Goal: Task Accomplishment & Management: Manage account settings

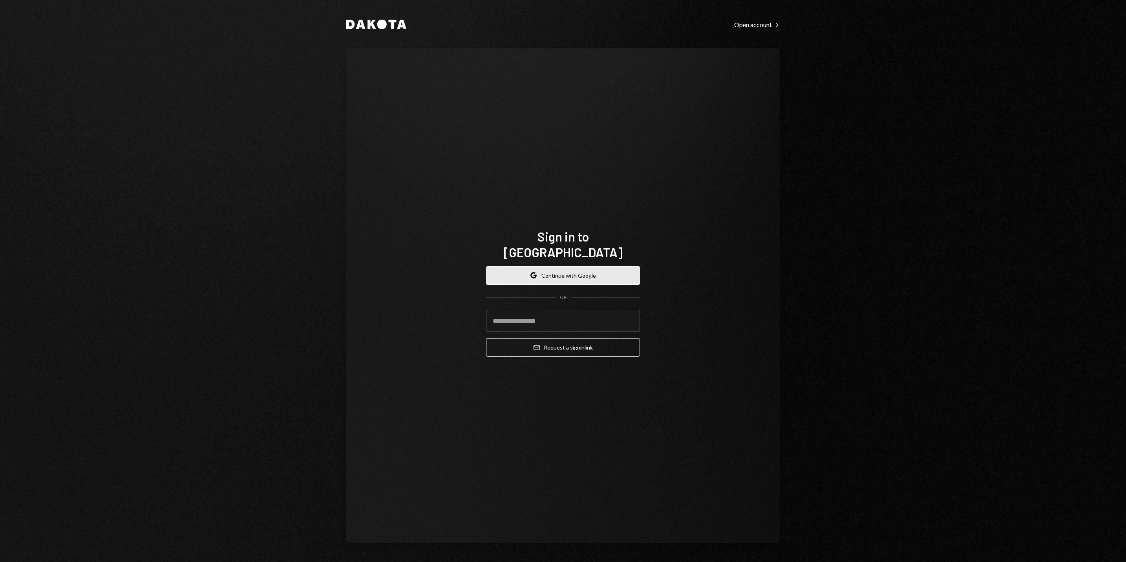
click at [551, 271] on button "Google Continue with Google" at bounding box center [563, 275] width 154 height 18
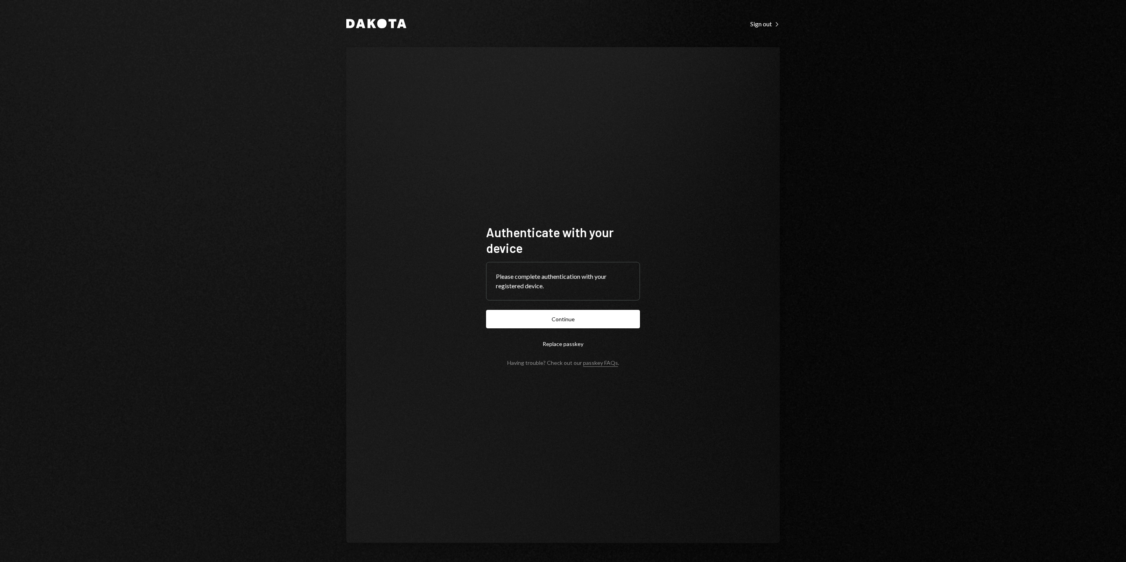
click at [578, 320] on button "Continue" at bounding box center [563, 319] width 154 height 18
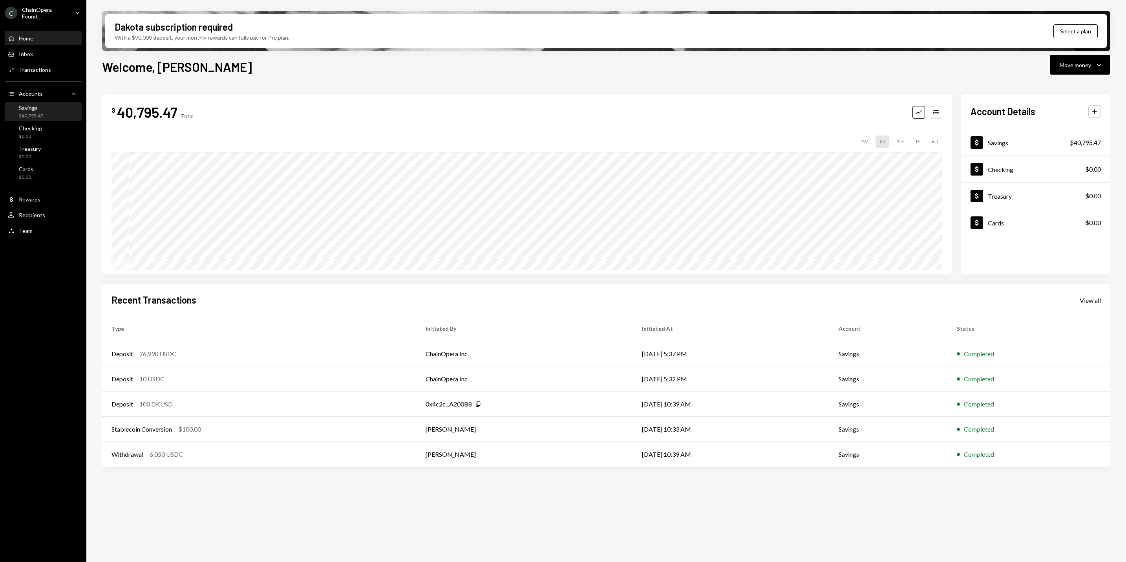
click at [42, 108] on div "Savings" at bounding box center [31, 107] width 24 height 7
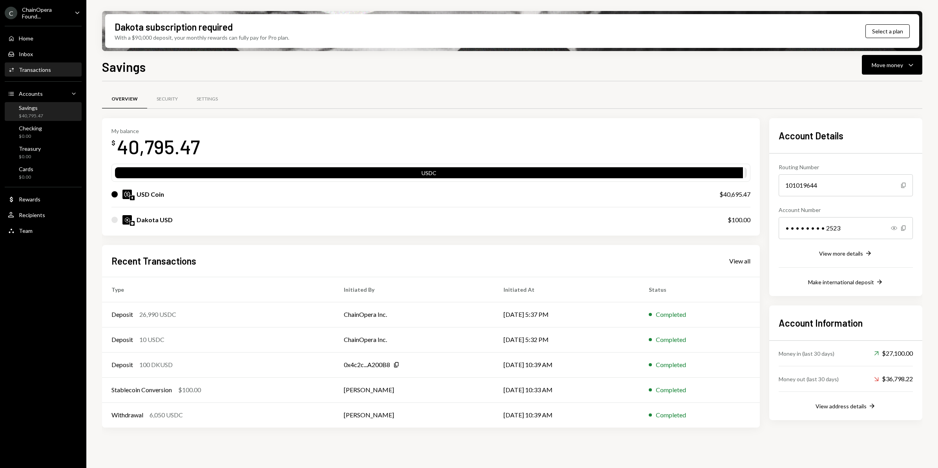
click at [41, 72] on div "Activities Transactions" at bounding box center [43, 69] width 71 height 13
